Goal: Obtain resource: Obtain resource

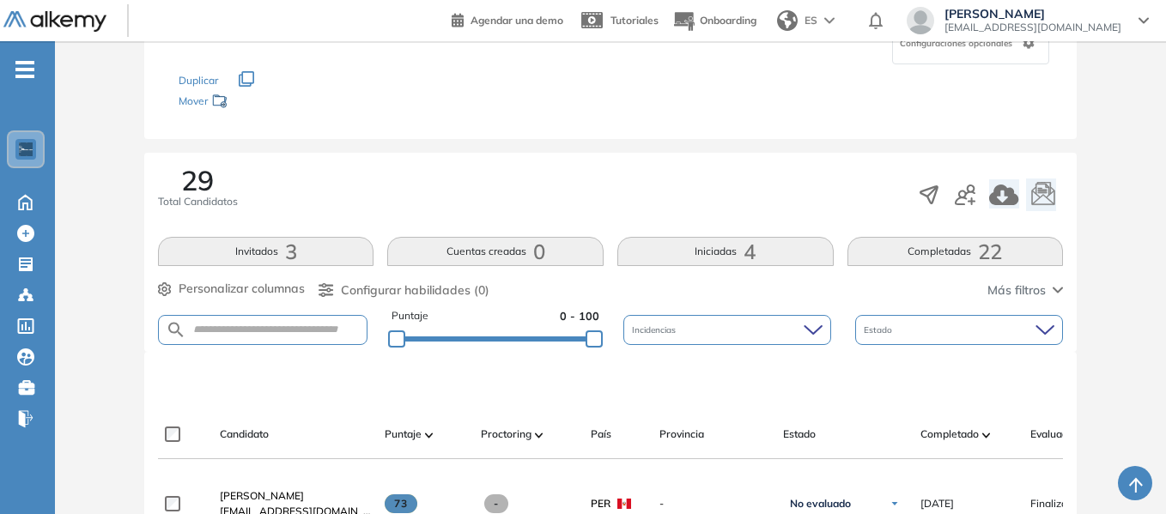
click at [739, 115] on div "Los siguientes tests ya no están disponibles o tienen una nueva versión Revisa …" at bounding box center [611, 91] width 864 height 54
click at [781, 111] on div "Los siguientes tests ya no están disponibles o tienen una nueva versión Revisa …" at bounding box center [611, 91] width 864 height 54
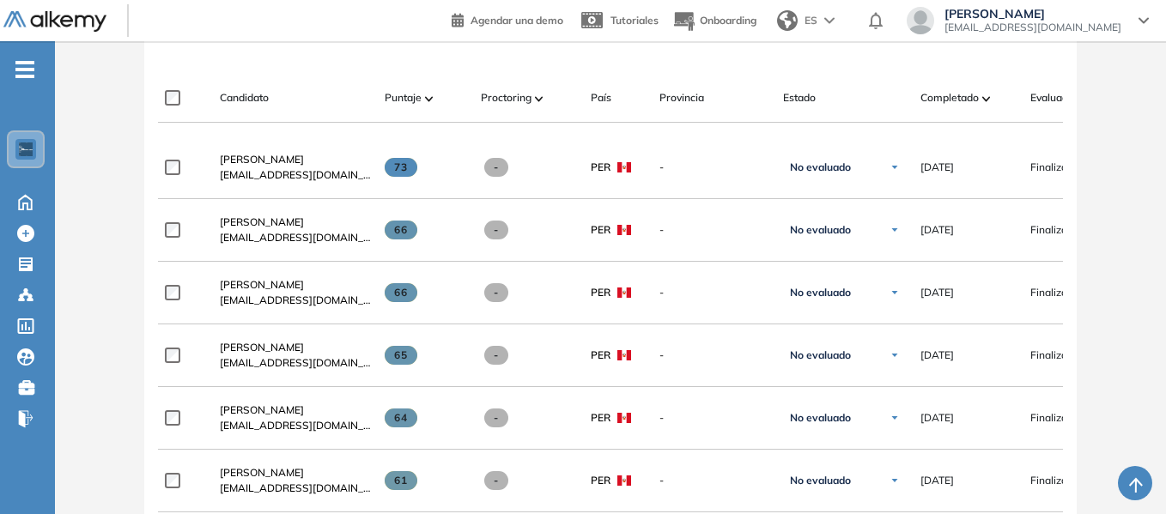
scroll to position [515, 0]
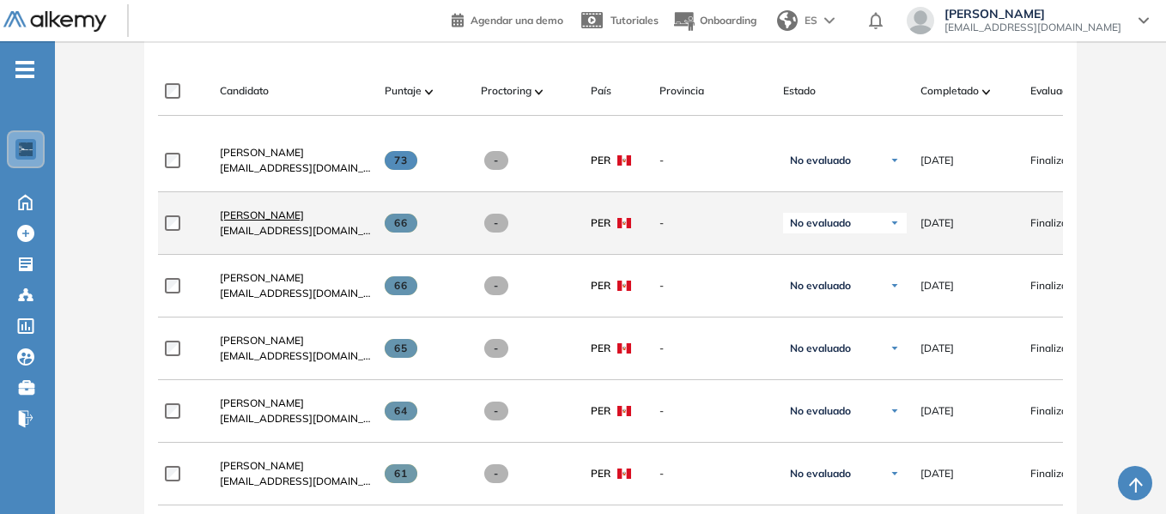
click at [274, 220] on span "[PERSON_NAME]" at bounding box center [262, 215] width 84 height 13
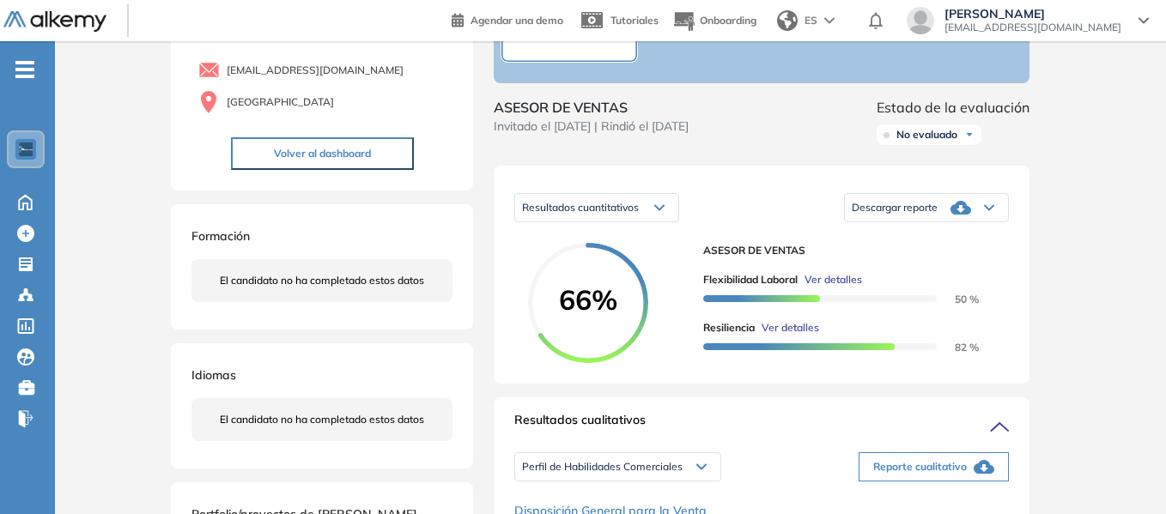
scroll to position [172, 0]
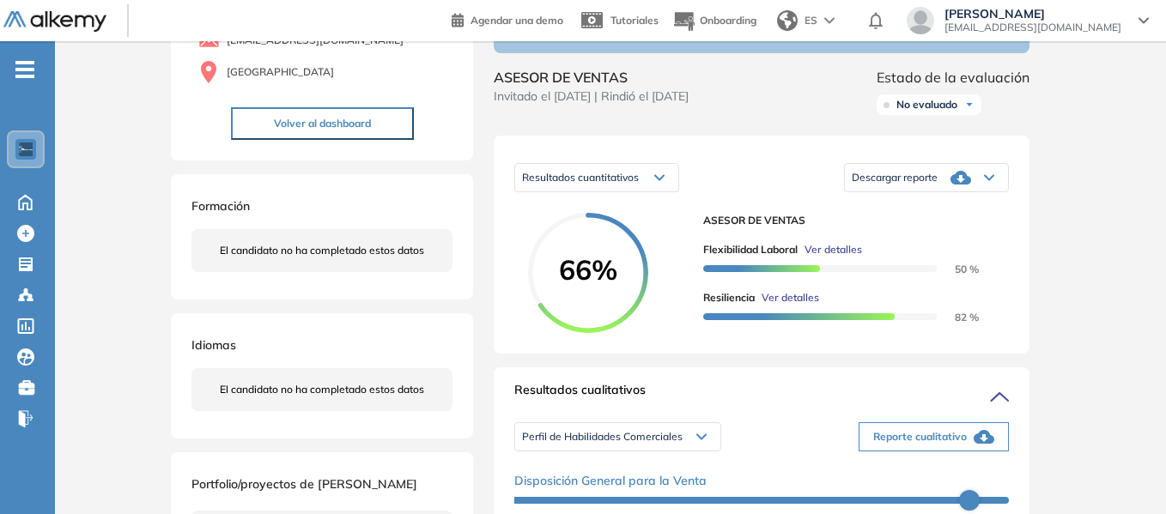
click at [665, 191] on div "Resultados cuantitativos" at bounding box center [596, 177] width 163 height 27
click at [664, 191] on div "Resultados cuantitativos" at bounding box center [596, 177] width 163 height 27
click at [989, 180] on icon at bounding box center [989, 178] width 9 height 4
click at [947, 238] on li "Descargar informe resumido" at bounding box center [916, 229] width 128 height 17
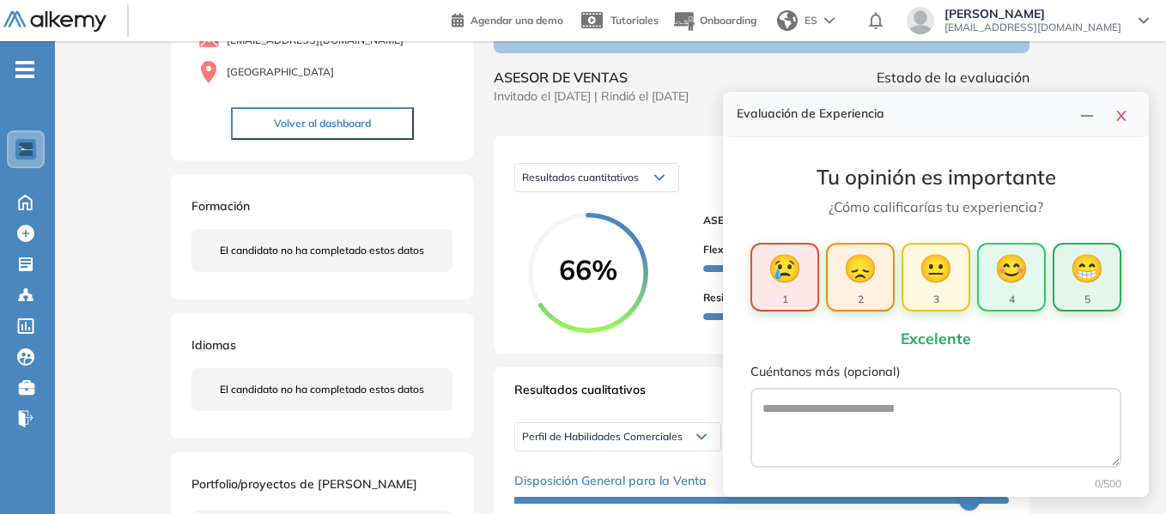
click at [1079, 269] on span "😁" at bounding box center [1087, 267] width 34 height 41
click at [1114, 115] on icon "close" at bounding box center [1121, 116] width 14 height 14
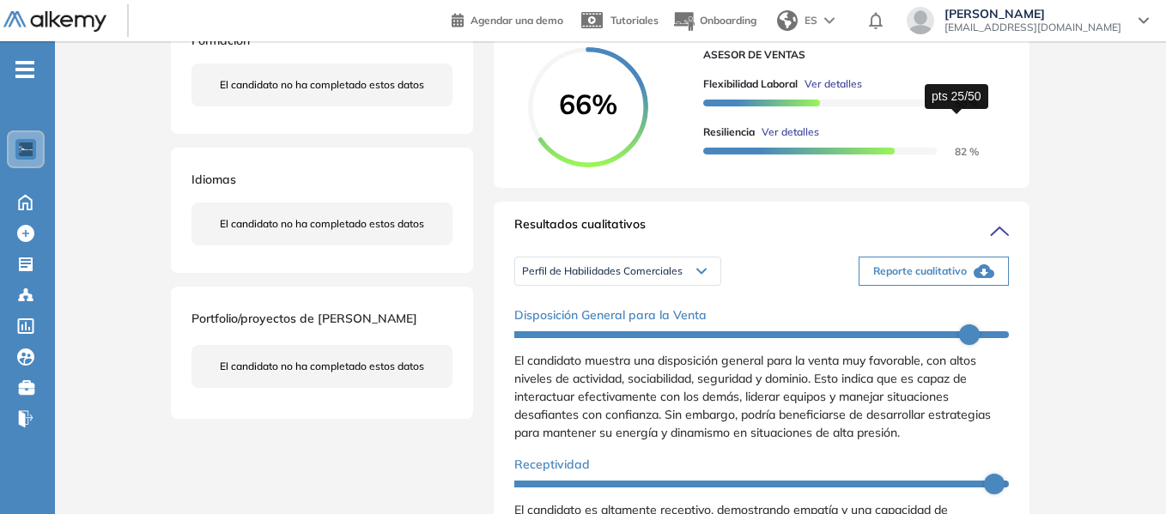
scroll to position [343, 0]
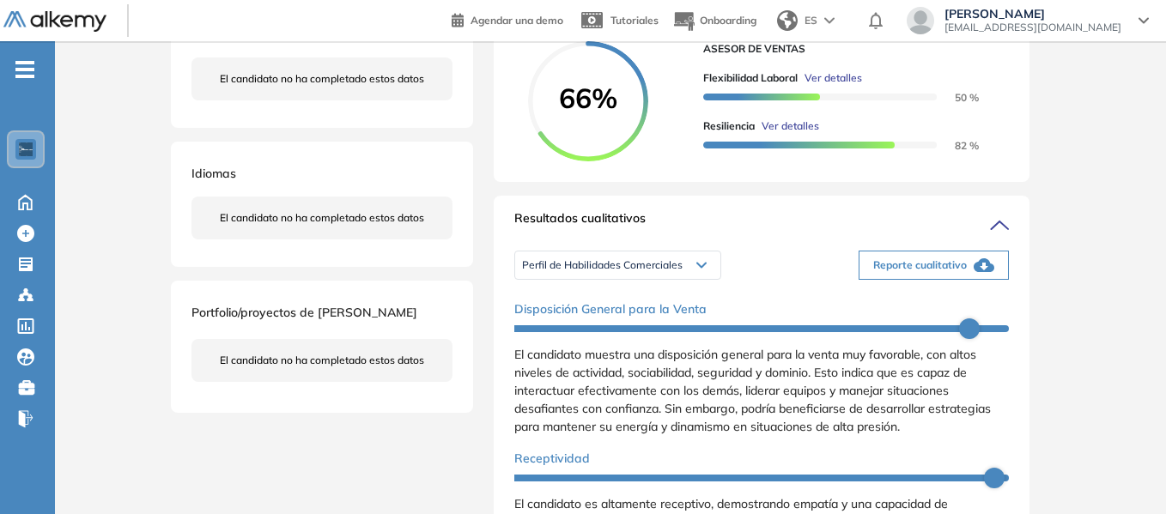
click at [701, 279] on div "Perfil de Habilidades Comerciales" at bounding box center [617, 265] width 205 height 27
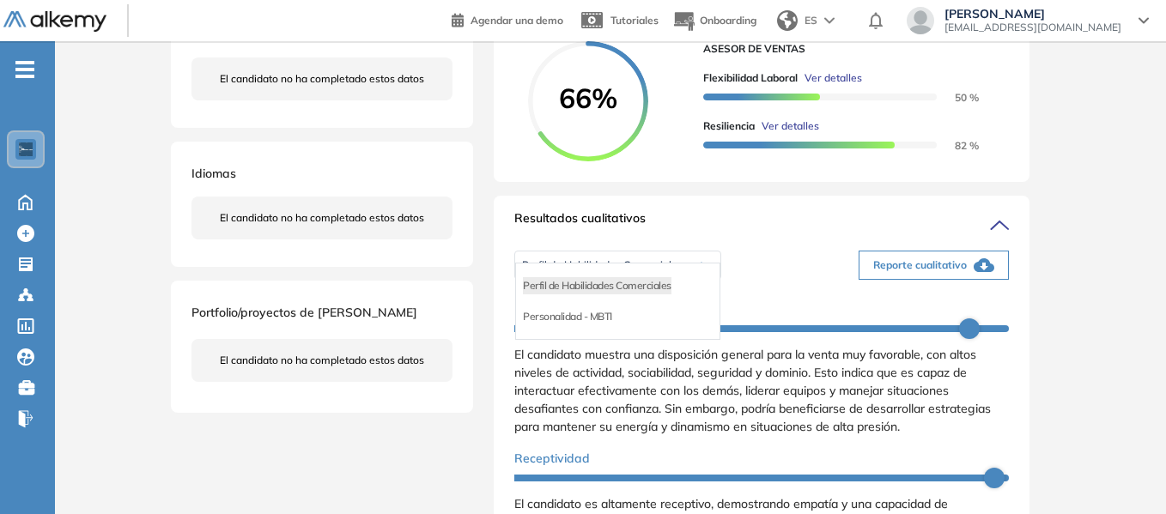
click at [701, 286] on ul "Perfil de Habilidades Comerciales Personalidad - MBTI" at bounding box center [617, 301] width 205 height 77
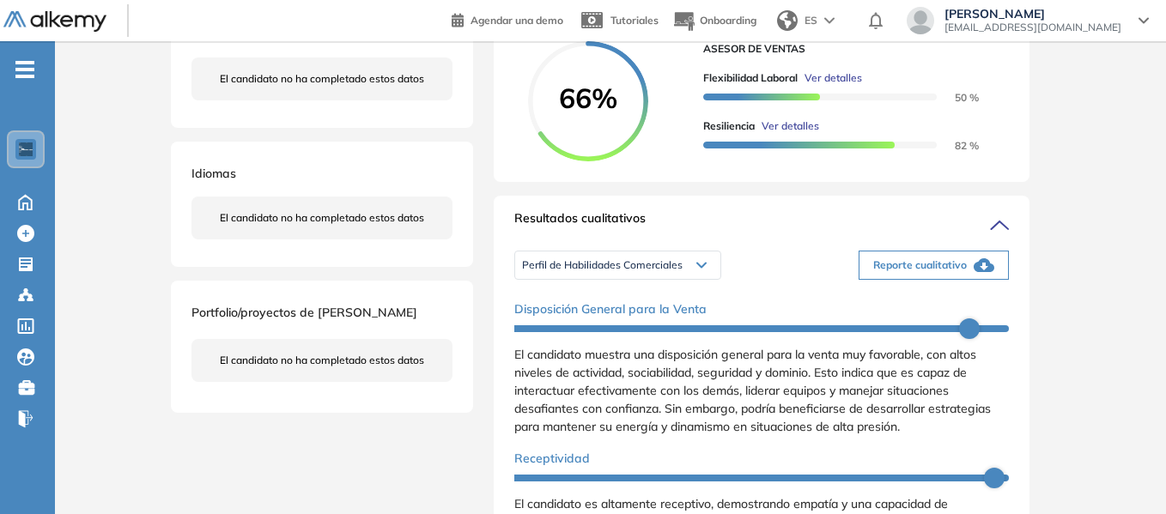
click at [801, 237] on div "Resultados cualitativos" at bounding box center [761, 222] width 494 height 27
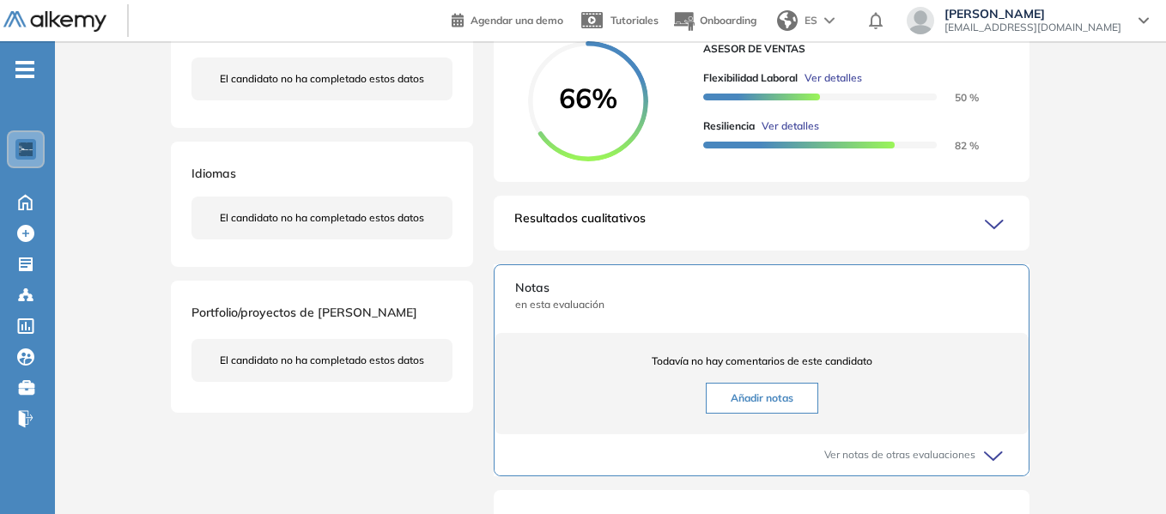
click at [1000, 469] on icon at bounding box center [996, 457] width 24 height 24
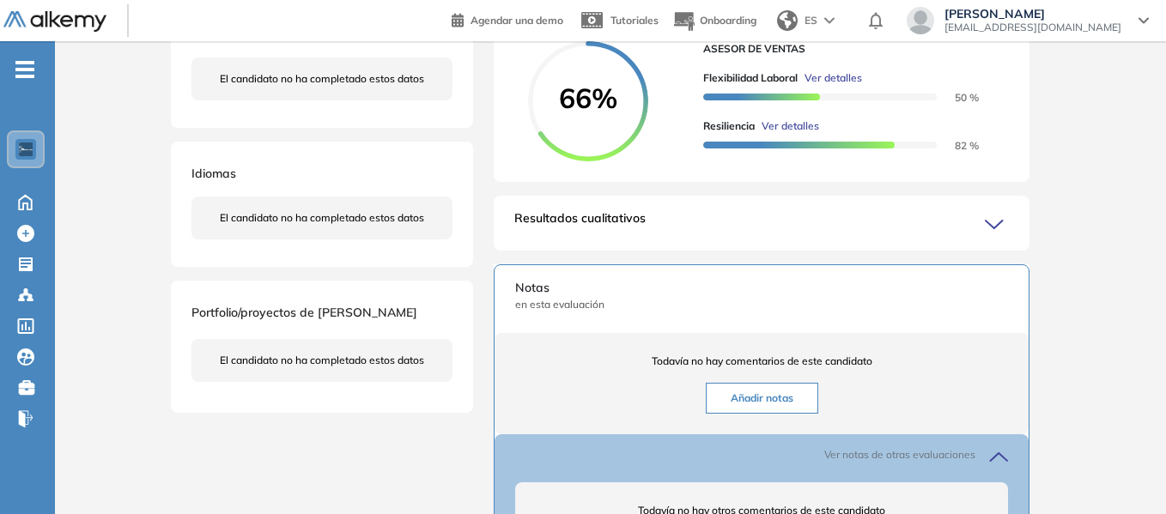
click at [1094, 301] on div "Inicio Alkymetrics Evaluaciones Dashboard Candidato Duración : 00:00:00 Cantida…" at bounding box center [610, 279] width 1111 height 1163
click at [987, 228] on icon at bounding box center [993, 225] width 17 height 8
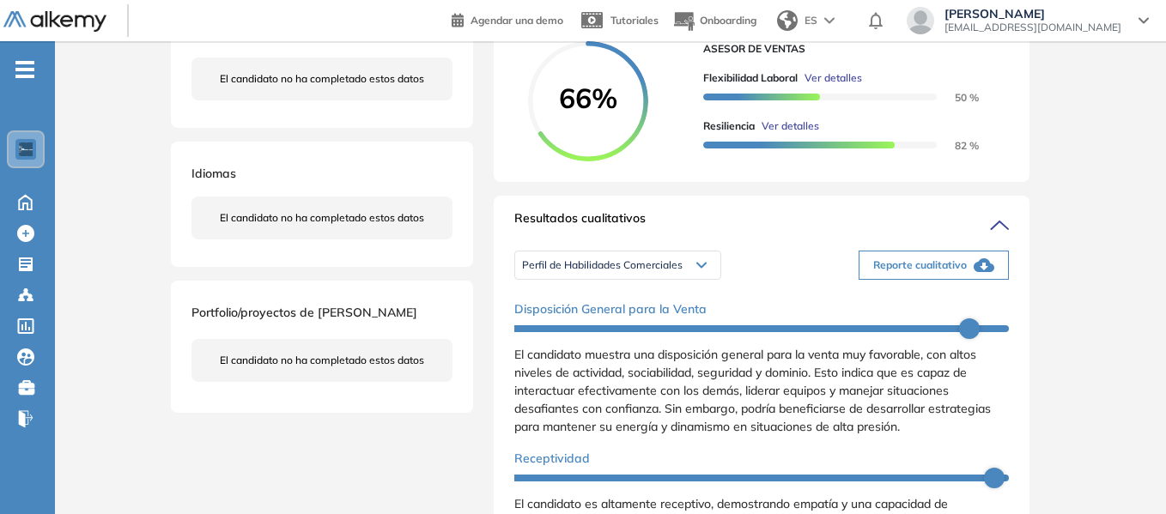
click at [944, 273] on span "Reporte cualitativo" at bounding box center [920, 265] width 94 height 15
click at [1093, 246] on div "Inicio Alkymetrics Evaluaciones Dashboard Candidato Duración : 00:00:00 Cantida…" at bounding box center [610, 485] width 1111 height 1575
click at [702, 269] on icon at bounding box center [701, 265] width 10 height 7
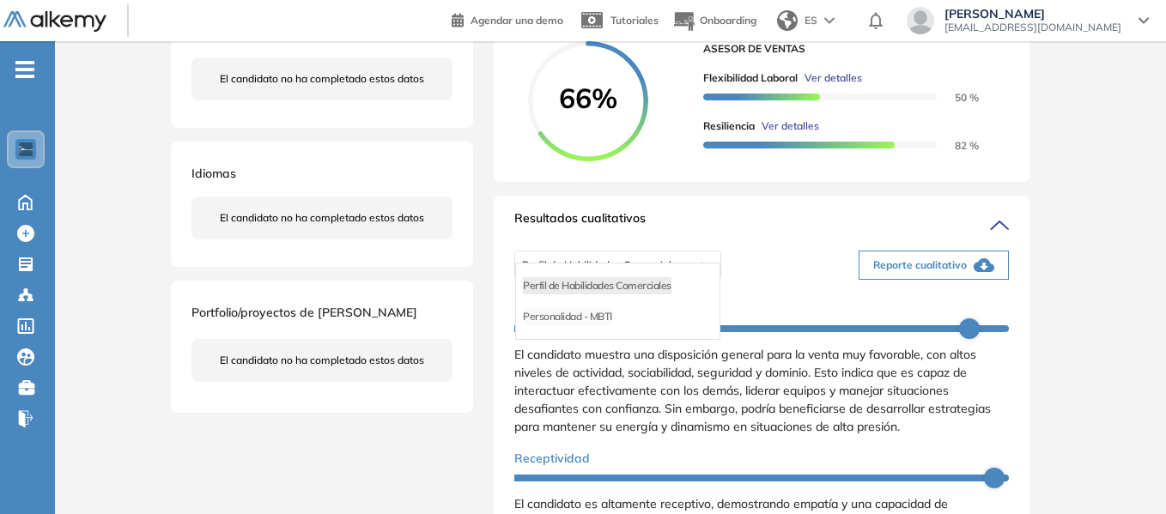
click at [613, 332] on div "Personalidad - MBTI" at bounding box center [617, 316] width 203 height 31
click at [555, 325] on li "Personalidad - MBTI" at bounding box center [567, 316] width 89 height 17
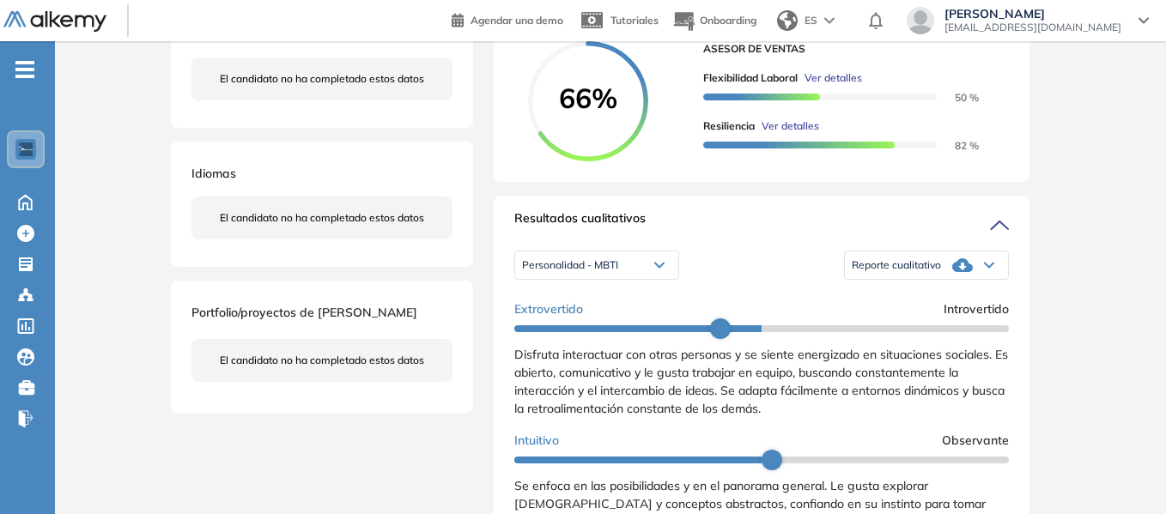
click at [966, 276] on icon at bounding box center [962, 265] width 21 height 21
click at [893, 294] on li "Reporte con Afinidad AI" at bounding box center [904, 285] width 105 height 17
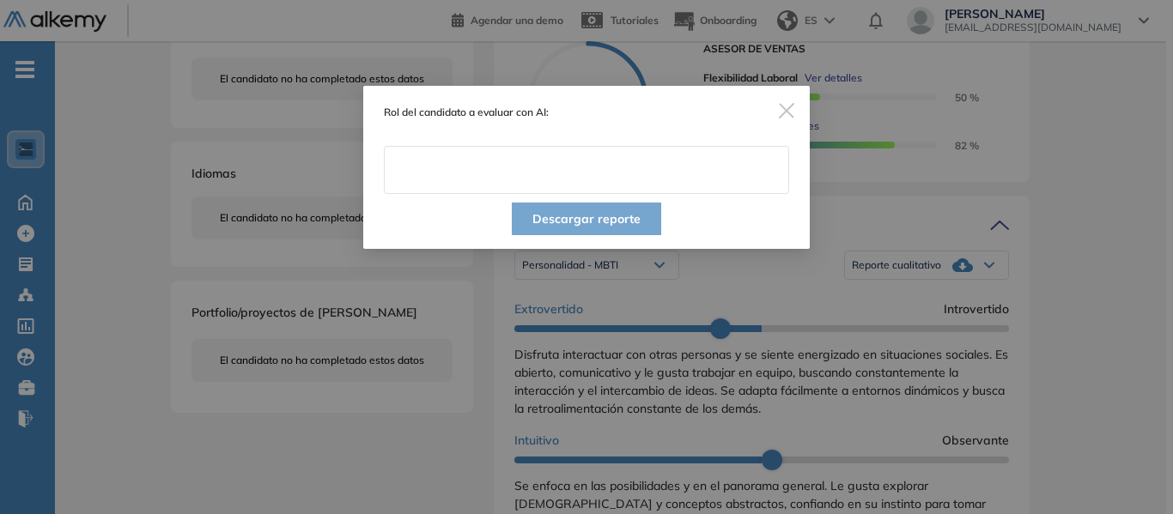
click at [475, 172] on input "text" at bounding box center [586, 170] width 405 height 48
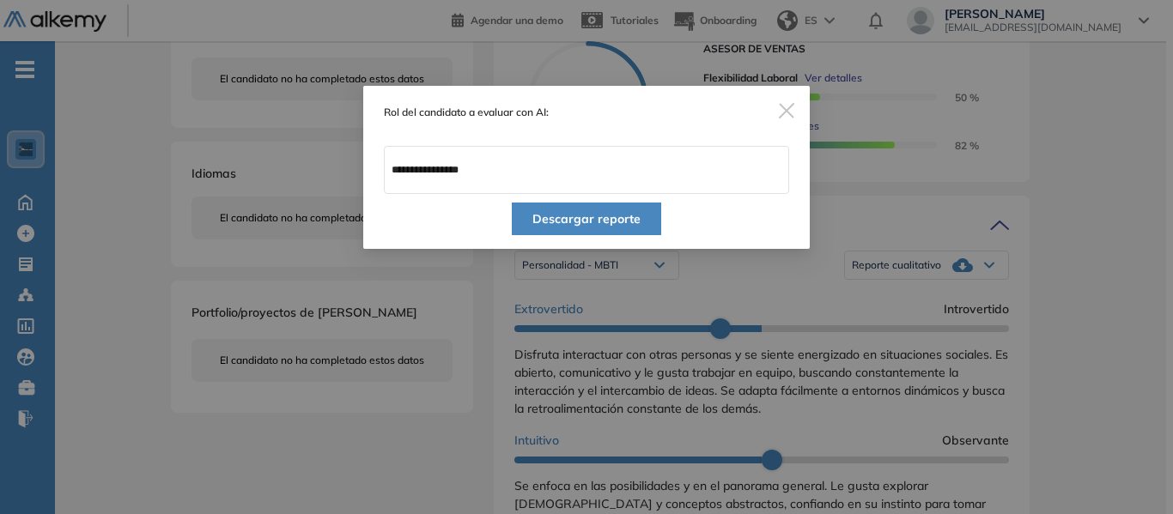
type input "**********"
click at [594, 216] on button "Descargar reporte" at bounding box center [586, 219] width 149 height 33
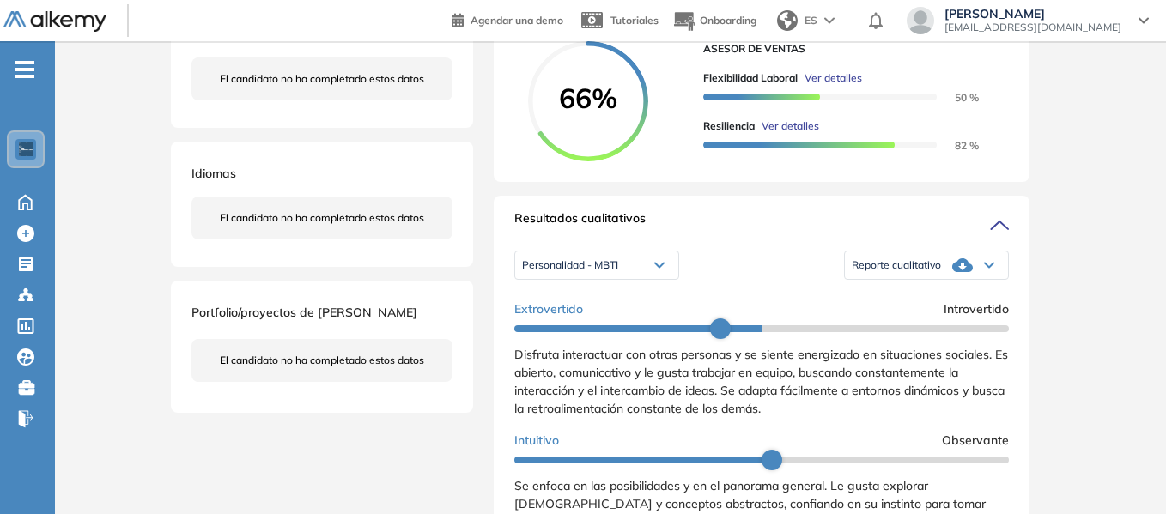
click at [1035, 166] on div "Evaluaciones y challenges en los que participó el candidato 66% ASESOR DE VENTA…" at bounding box center [761, 482] width 577 height 1500
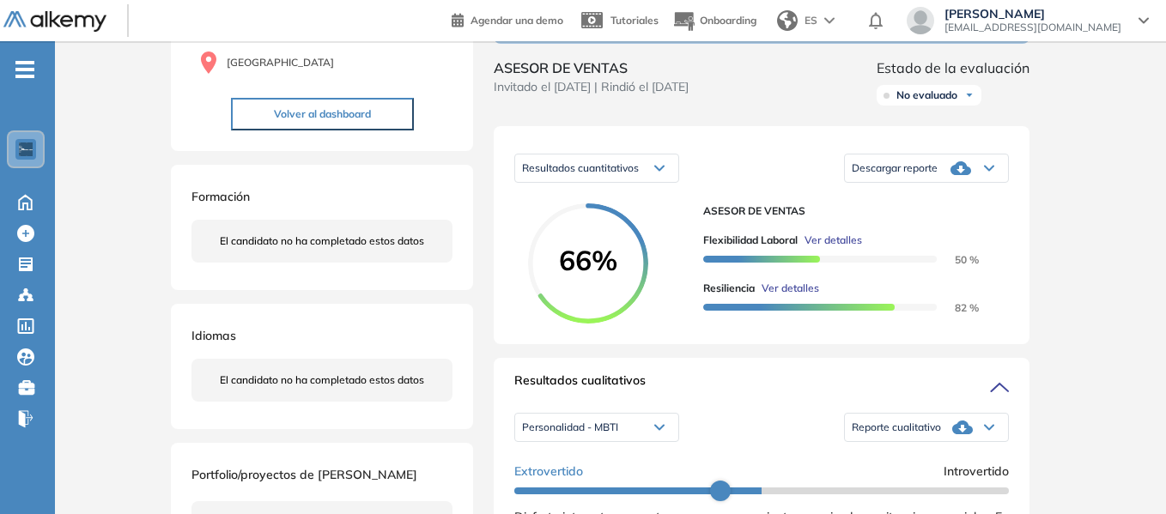
scroll to position [0, 0]
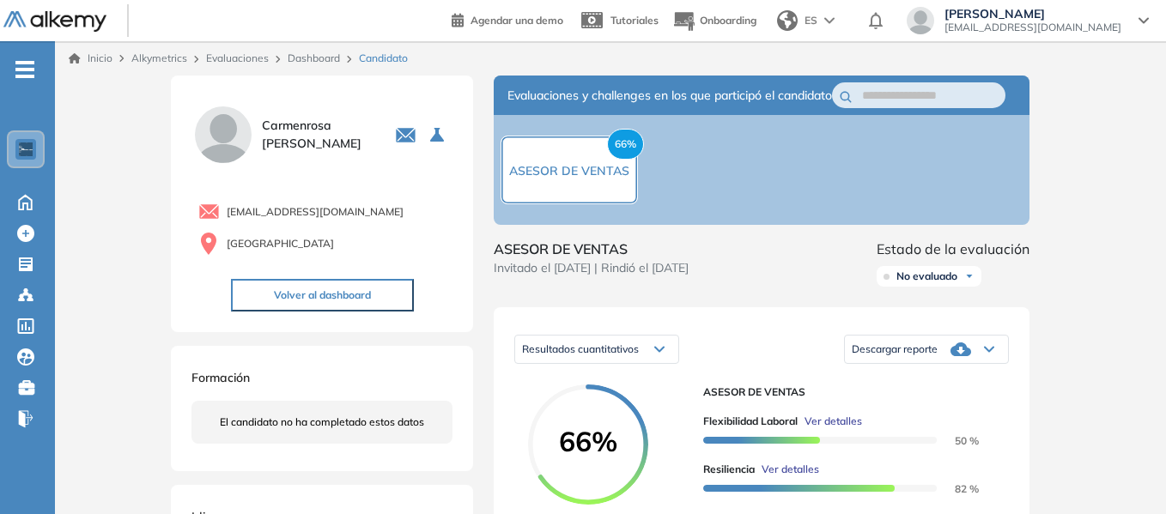
click at [317, 58] on link "Dashboard" at bounding box center [314, 58] width 52 height 13
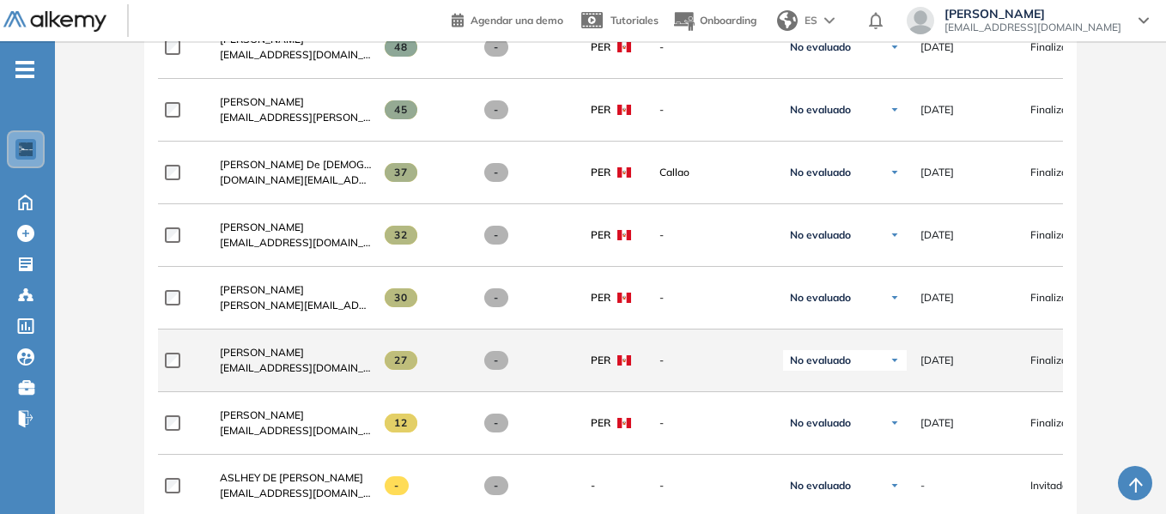
scroll to position [1717, 0]
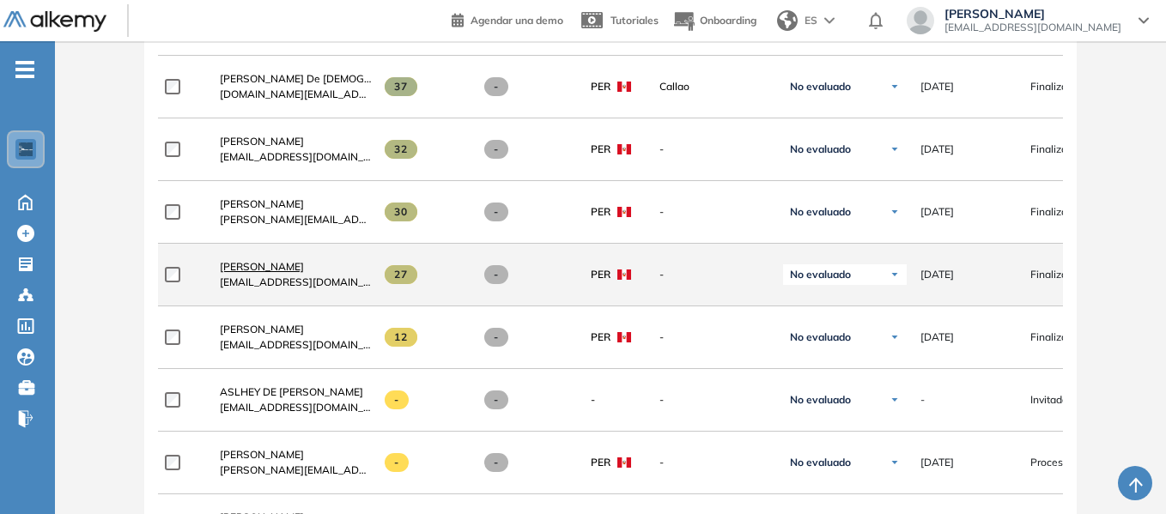
click at [255, 271] on span "[PERSON_NAME]" at bounding box center [262, 266] width 84 height 13
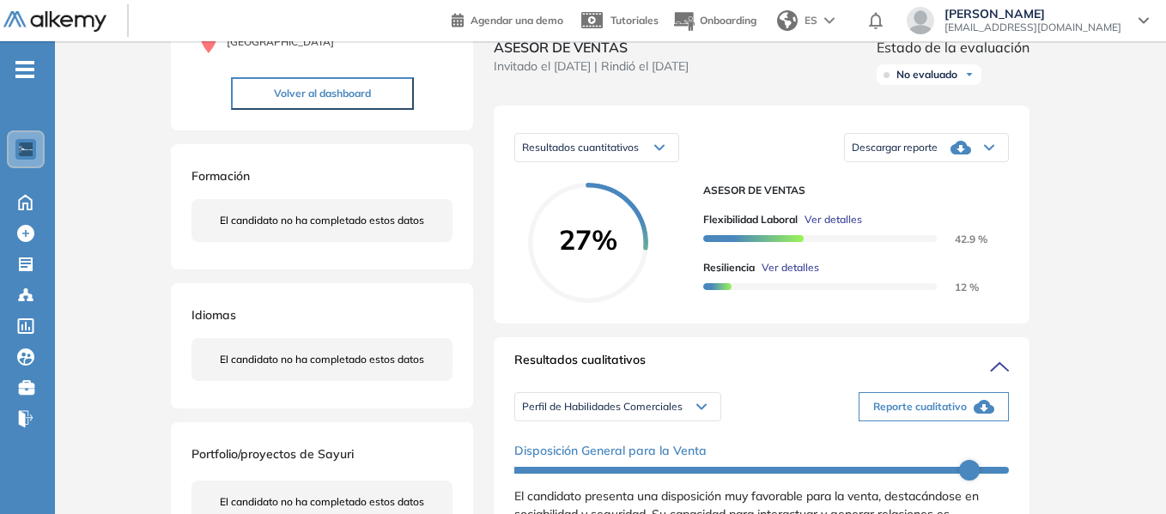
scroll to position [172, 0]
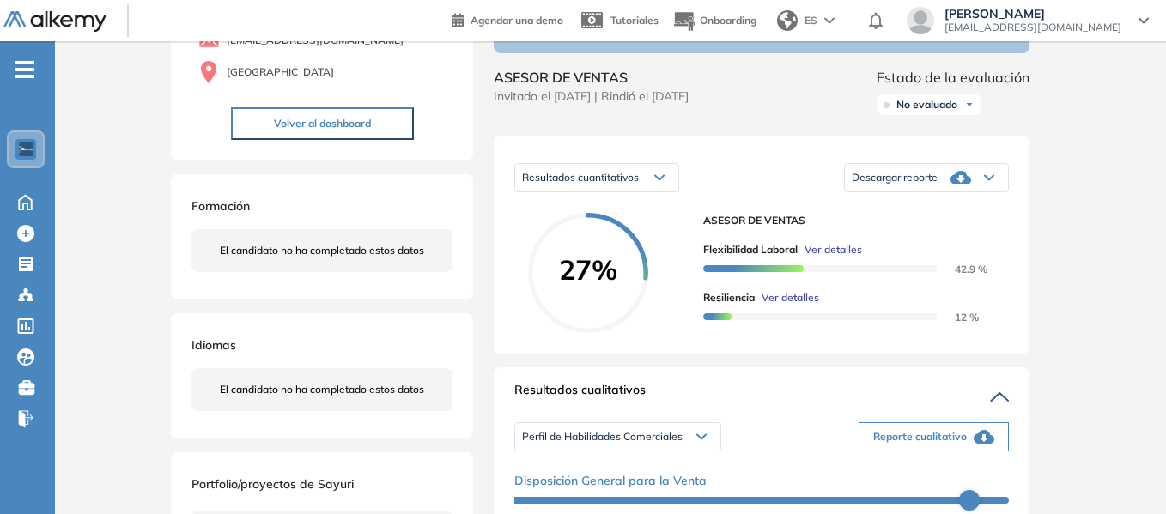
click at [991, 181] on icon at bounding box center [989, 177] width 10 height 7
click at [918, 238] on li "Descargar informe resumido" at bounding box center [916, 229] width 128 height 17
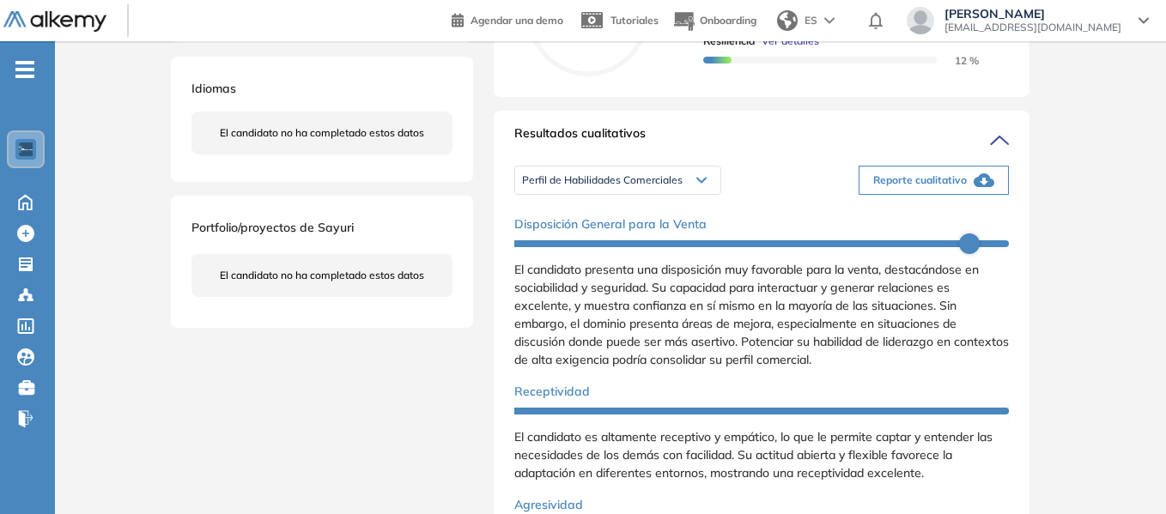
scroll to position [429, 0]
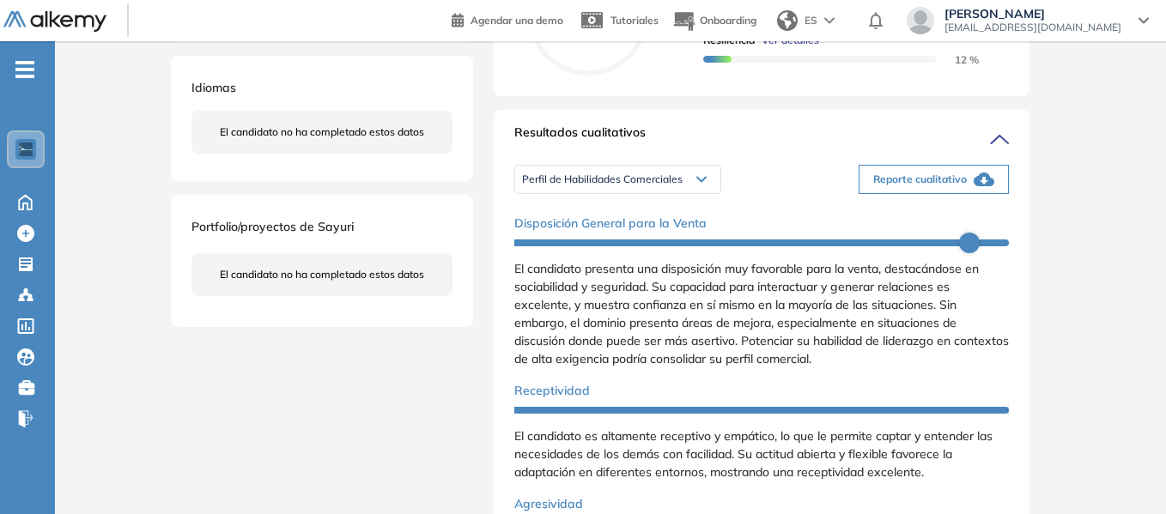
click at [979, 186] on icon "button" at bounding box center [983, 180] width 21 height 14
click at [1113, 300] on div "Inicio Alkymetrics Evaluaciones Dashboard Candidato Duración : 00:00:00 Cantida…" at bounding box center [610, 357] width 1111 height 1491
click at [697, 182] on icon at bounding box center [701, 180] width 9 height 4
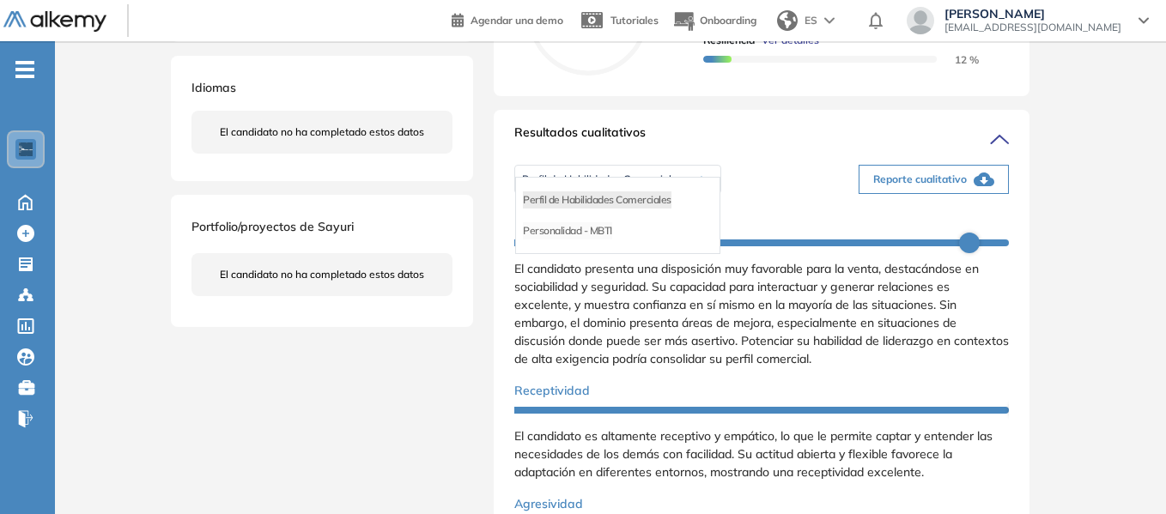
click at [587, 240] on li "Personalidad - MBTI" at bounding box center [567, 230] width 89 height 17
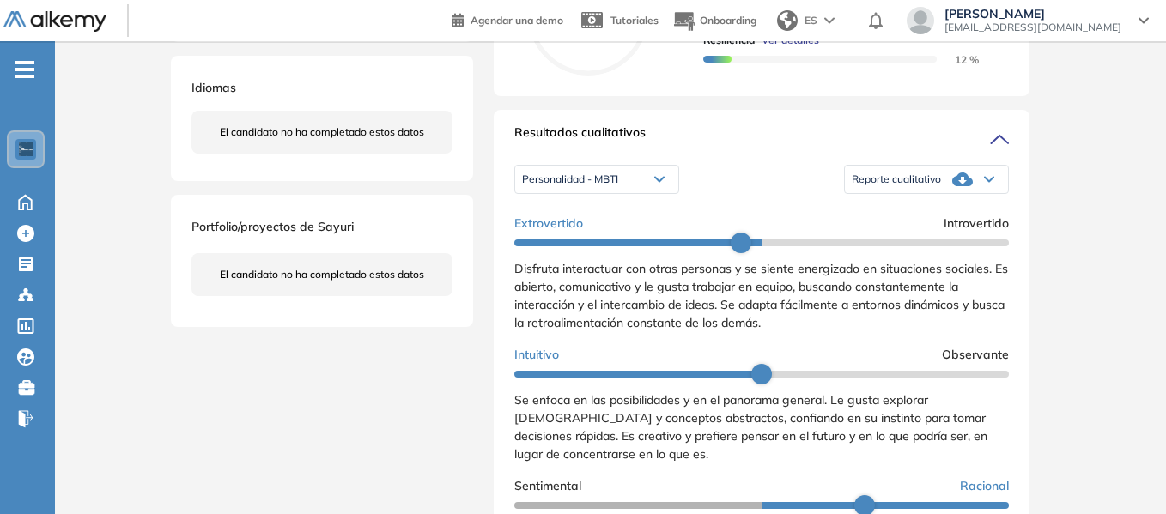
click at [664, 193] on div "Personalidad - MBTI" at bounding box center [596, 179] width 163 height 27
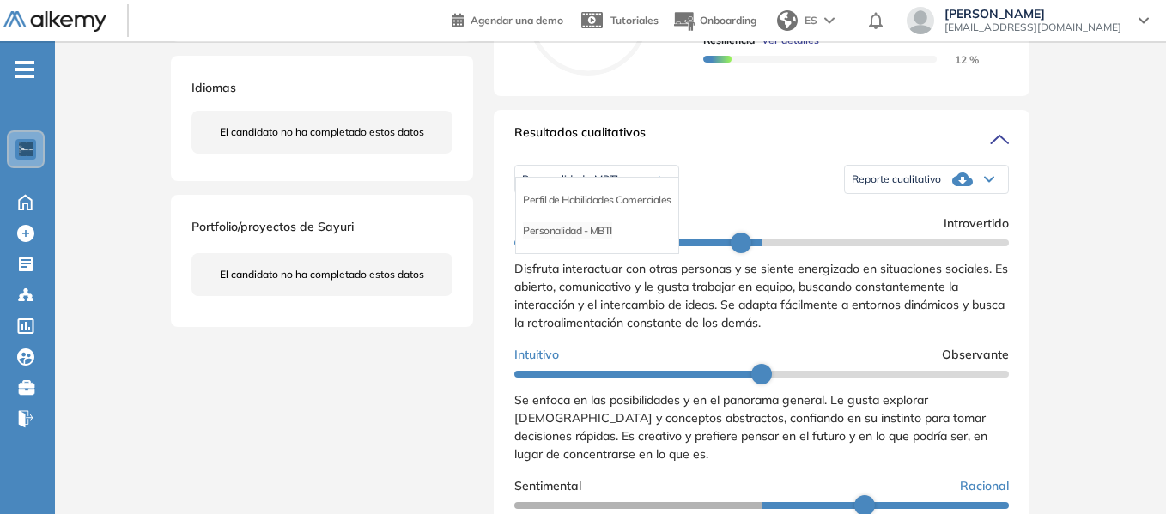
click at [580, 240] on li "Personalidad - MBTI" at bounding box center [567, 230] width 89 height 17
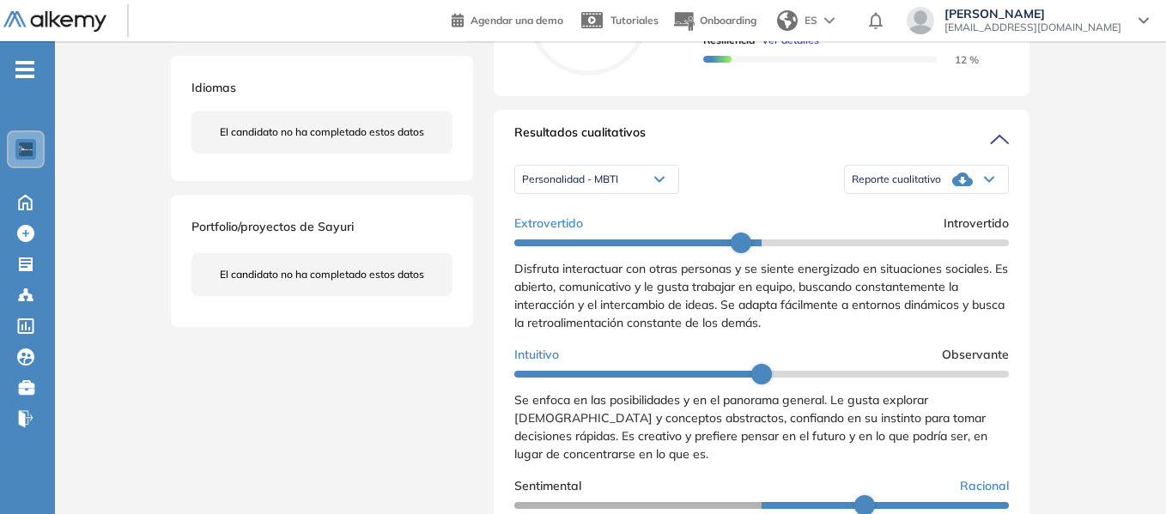
click at [787, 201] on div "Personalidad - MBTI Perfil de Habilidades Comerciales Personalidad - MBTI Repor…" at bounding box center [761, 179] width 494 height 43
click at [959, 186] on icon at bounding box center [962, 180] width 21 height 14
click at [924, 209] on li "Reporte con Afinidad AI" at bounding box center [904, 199] width 105 height 17
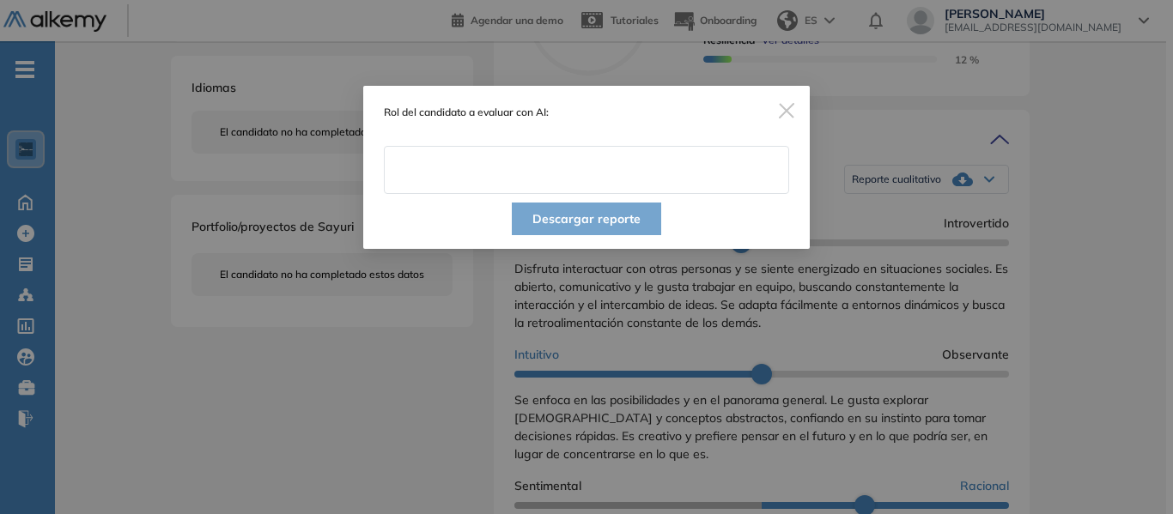
click at [476, 174] on input "text" at bounding box center [586, 170] width 405 height 48
type input "**********"
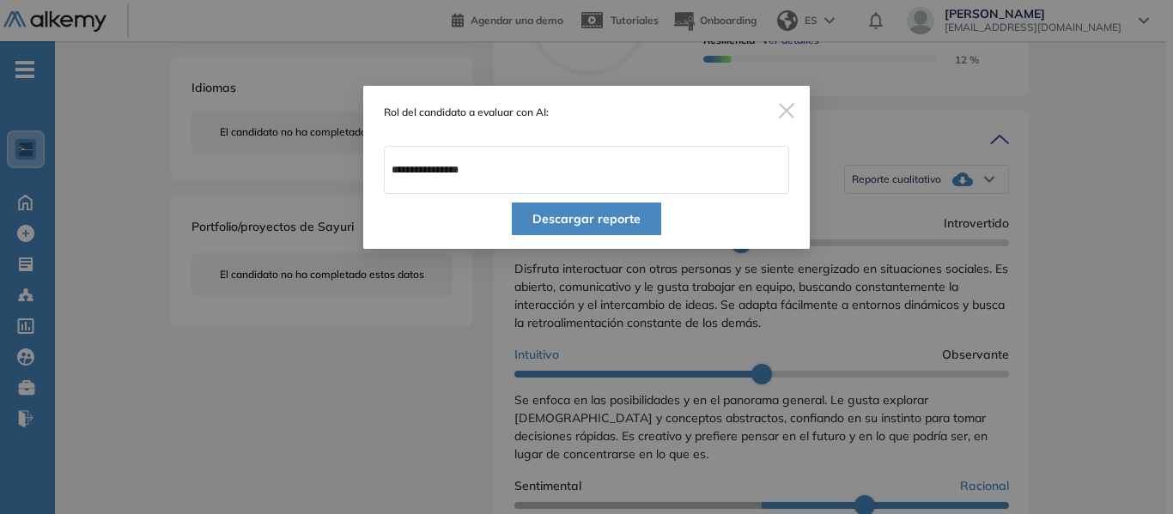
click at [587, 215] on button "Descargar reporte" at bounding box center [586, 219] width 149 height 33
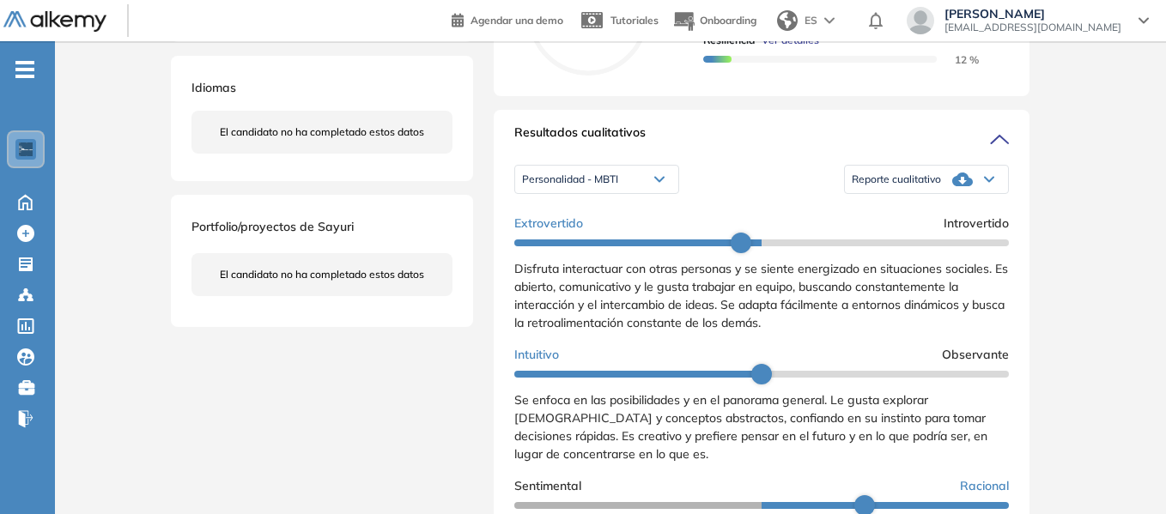
click at [669, 312] on div "Disfruta interactuar con otras personas y se siente energizado en situaciones s…" at bounding box center [761, 296] width 494 height 72
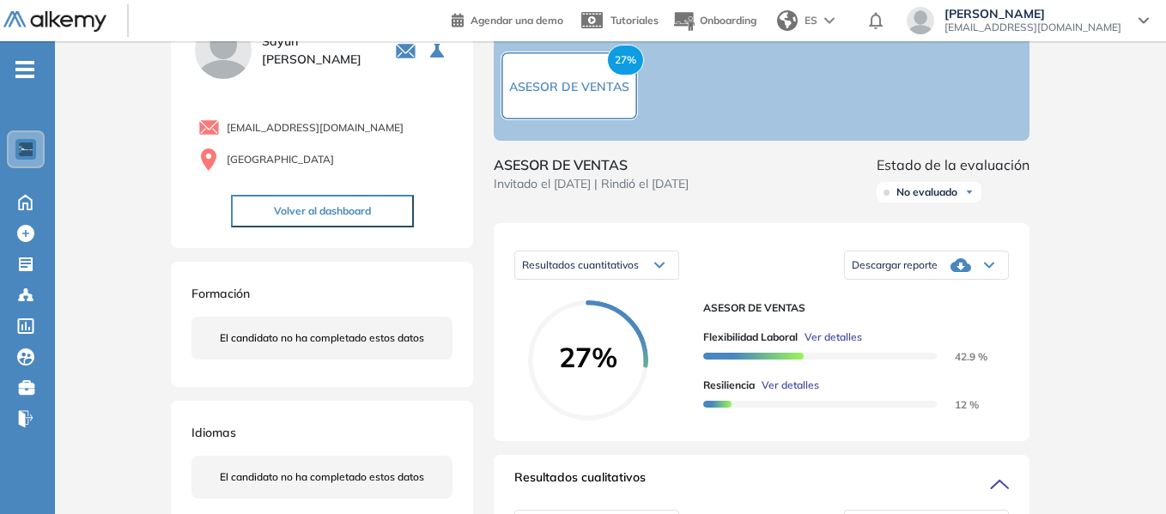
scroll to position [0, 0]
